Goal: Task Accomplishment & Management: Manage account settings

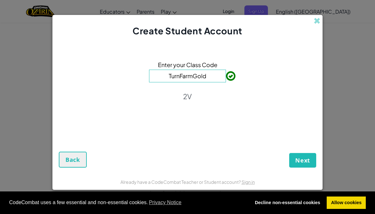
click at [302, 167] on button "Next" at bounding box center [302, 160] width 27 height 15
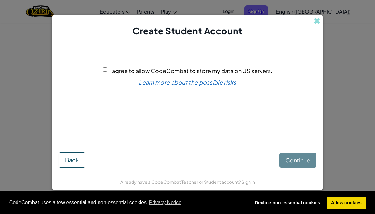
click at [307, 161] on div "Continue Back" at bounding box center [187, 153] width 257 height 28
click at [316, 20] on div "Create Student Account" at bounding box center [187, 26] width 270 height 23
click at [320, 24] on span at bounding box center [316, 20] width 7 height 7
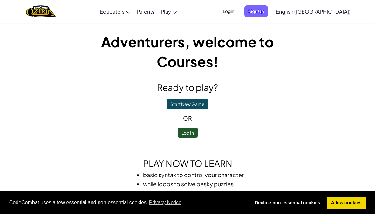
click at [191, 131] on button "Log In" at bounding box center [187, 132] width 20 height 10
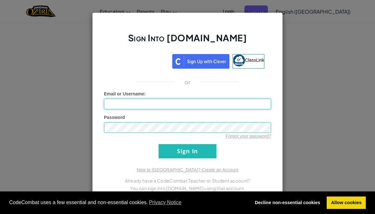
click at [177, 109] on input "Email or Username :" at bounding box center [187, 103] width 167 height 11
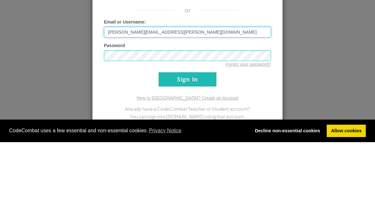
type input "[PERSON_NAME][EMAIL_ADDRESS][PERSON_NAME][DOMAIN_NAME]"
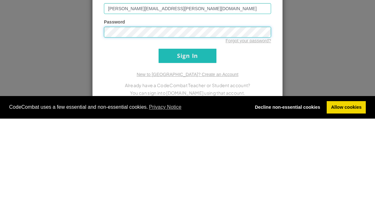
click at [203, 144] on input "Sign In" at bounding box center [187, 151] width 58 height 14
